Goal: Information Seeking & Learning: Check status

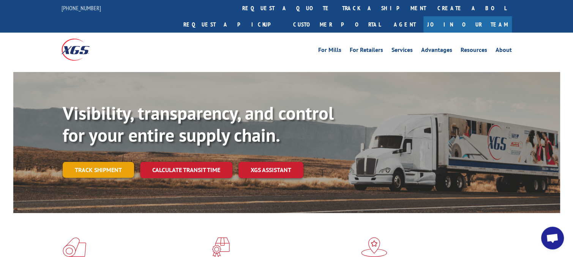
click at [111, 162] on link "Track shipment" at bounding box center [98, 170] width 71 height 16
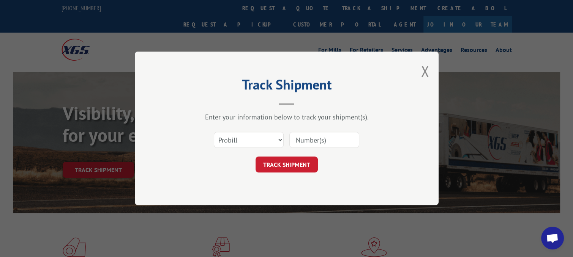
click at [313, 140] on input at bounding box center [324, 140] width 70 height 16
paste input "17501687"
type input "17501687"
click at [290, 164] on button "TRACK SHIPMENT" at bounding box center [286, 165] width 62 height 16
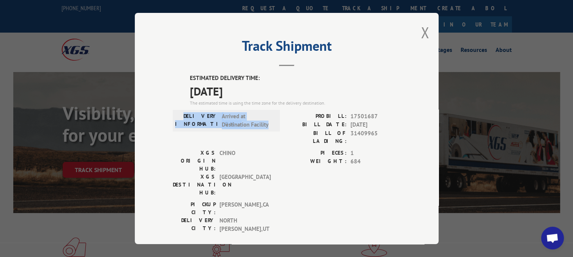
drag, startPoint x: 193, startPoint y: 115, endPoint x: 269, endPoint y: 129, distance: 77.3
click at [269, 129] on div "DELIVERY INFORMATION: Arrived at Destination Facility" at bounding box center [226, 121] width 107 height 22
copy div "DELIVERY INFORMATION: Arrived at Destination Facility"
click at [422, 28] on button "Close modal" at bounding box center [425, 32] width 8 height 20
